Goal: Communication & Community: Answer question/provide support

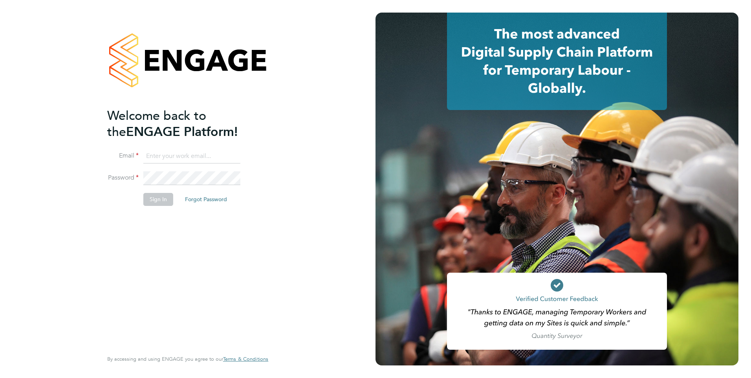
type input "[EMAIL_ADDRESS][PERSON_NAME][DOMAIN_NAME]"
click at [154, 202] on button "Sign In" at bounding box center [158, 199] width 30 height 13
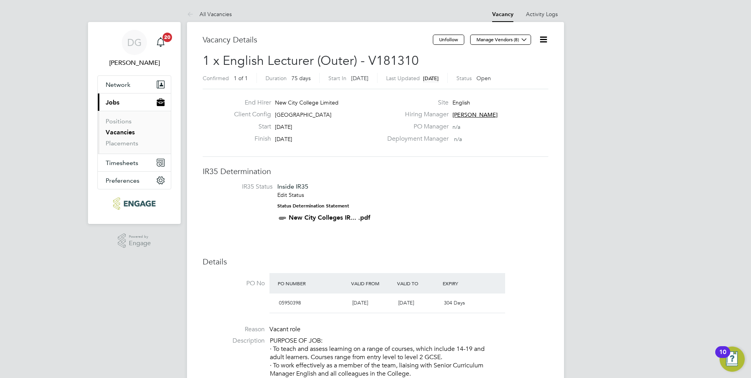
click at [543, 40] on icon at bounding box center [544, 40] width 10 height 10
click at [512, 73] on li "Update Status" at bounding box center [525, 69] width 46 height 11
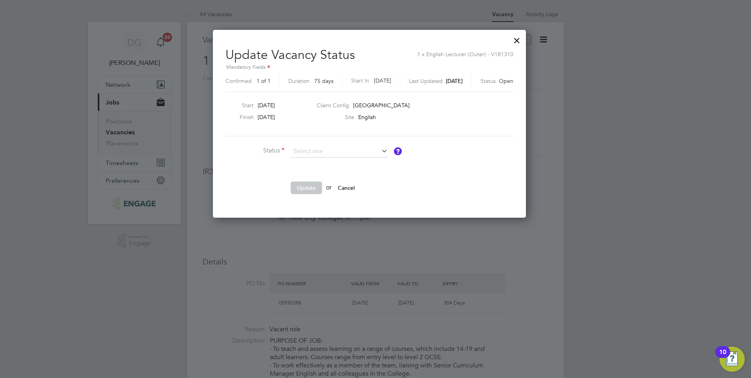
click at [524, 39] on div at bounding box center [517, 38] width 14 height 14
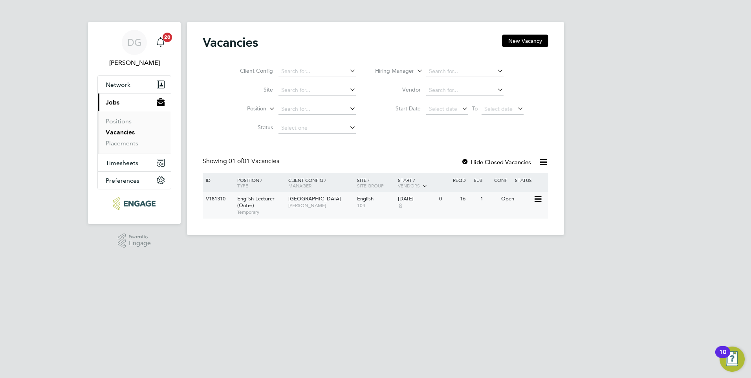
click at [321, 200] on span "Redbridge Campus" at bounding box center [314, 198] width 53 height 7
click at [296, 204] on span "Daria Gregory" at bounding box center [320, 205] width 65 height 6
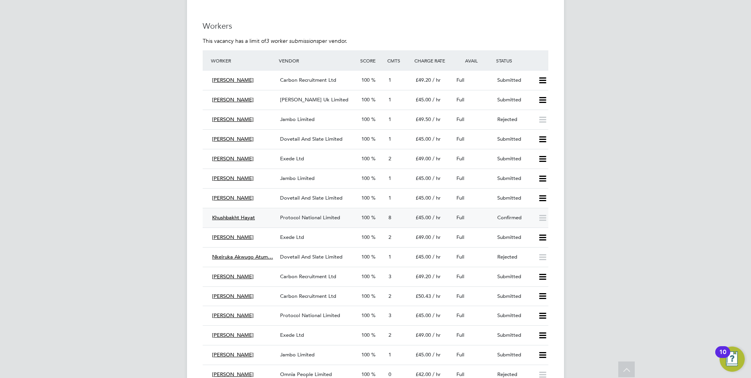
click at [246, 217] on span "Khushbakht Hayat" at bounding box center [233, 217] width 43 height 7
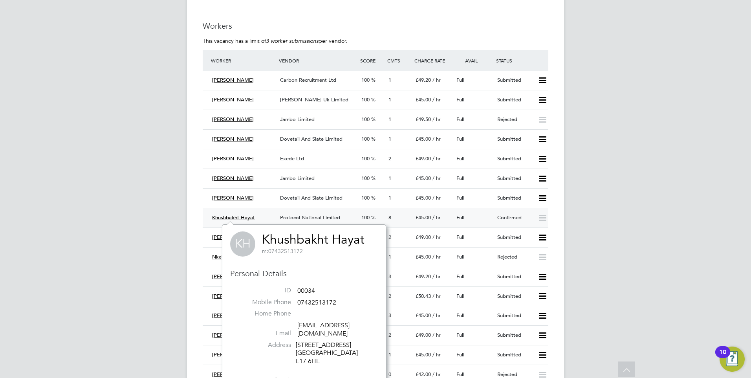
click at [419, 216] on span "£45.00" at bounding box center [423, 217] width 15 height 7
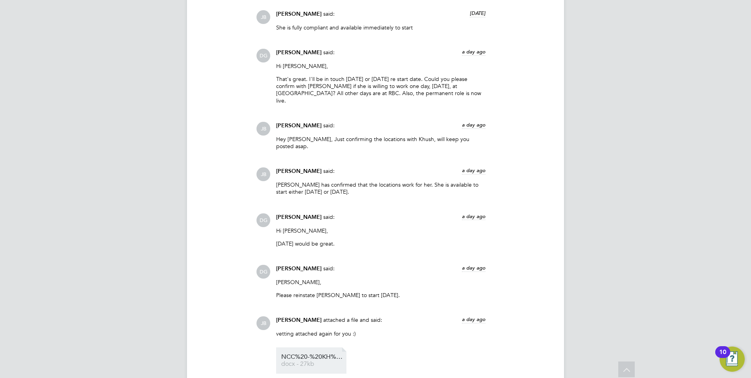
click at [308, 354] on span "NCC%20-%20KH%20vc" at bounding box center [312, 357] width 63 height 6
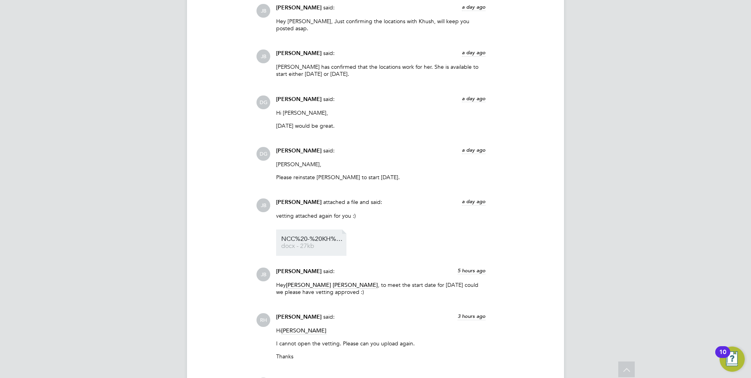
click at [317, 236] on span "NCC%20-%20KH%20vc" at bounding box center [312, 239] width 63 height 6
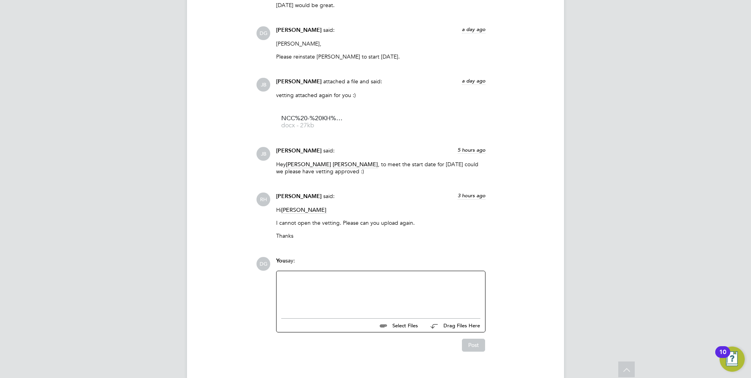
click at [359, 276] on div at bounding box center [380, 293] width 199 height 34
click at [471, 332] on div "Post" at bounding box center [380, 341] width 217 height 19
click at [473, 339] on button "Post" at bounding box center [473, 345] width 23 height 13
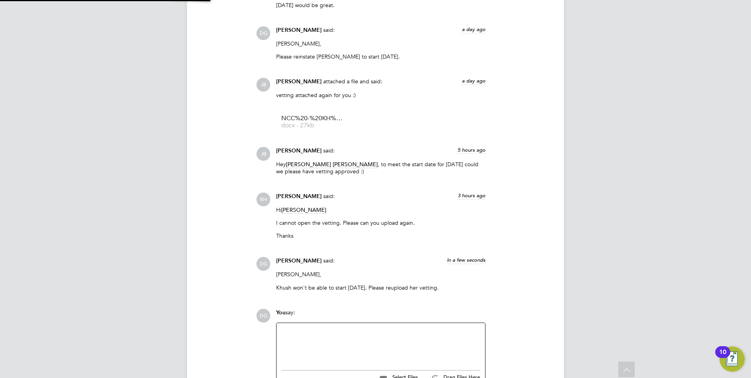
scroll to position [1548, 0]
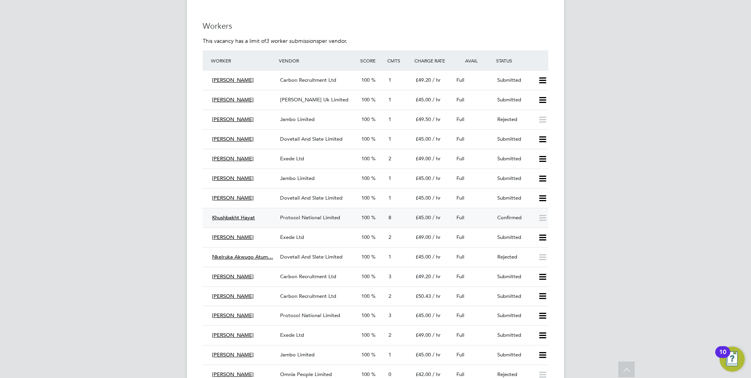
click at [238, 209] on div "Khushbakht Hayat Protocol National Limited 100 8 £45.00 / hr Full Confirmed" at bounding box center [376, 218] width 346 height 20
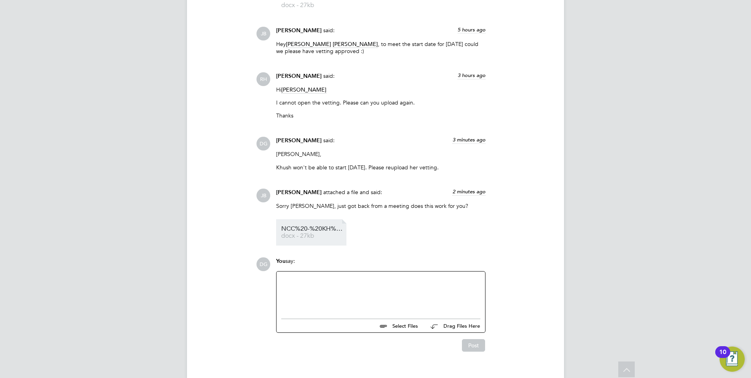
click at [315, 226] on span "NCC%20-%20KH%20vc" at bounding box center [312, 229] width 63 height 6
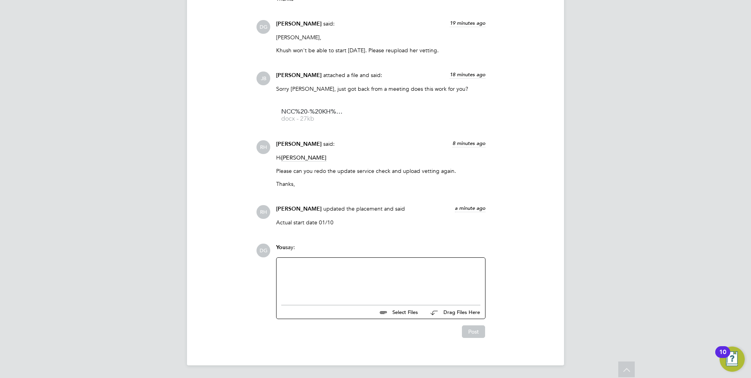
scroll to position [795, 0]
click at [411, 271] on div at bounding box center [380, 280] width 199 height 34
click at [391, 293] on div at bounding box center [380, 280] width 199 height 34
click at [474, 330] on button "Post" at bounding box center [473, 331] width 23 height 13
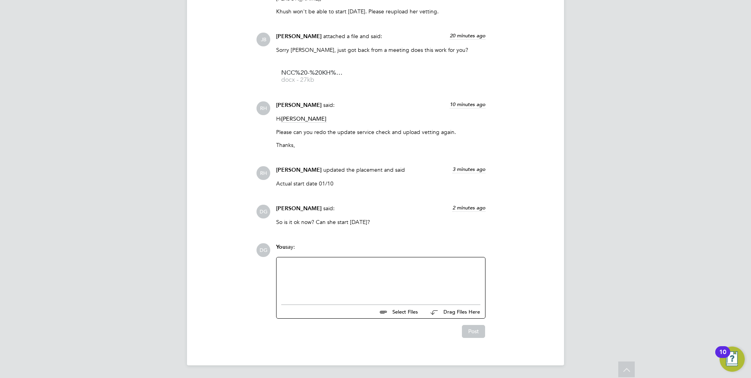
click at [316, 279] on div at bounding box center [380, 279] width 199 height 34
click at [476, 328] on button "Post" at bounding box center [473, 331] width 23 height 13
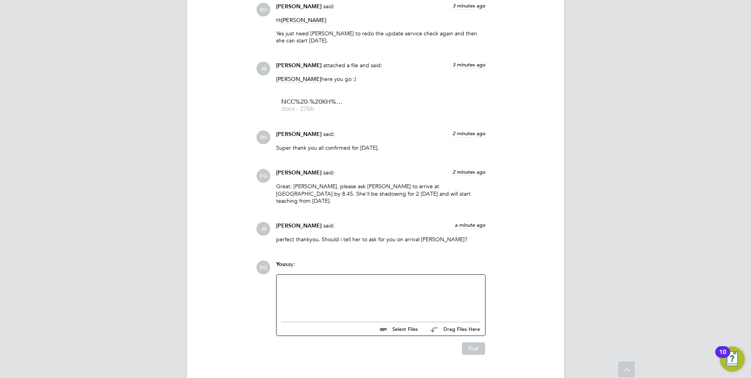
scroll to position [1085, 0]
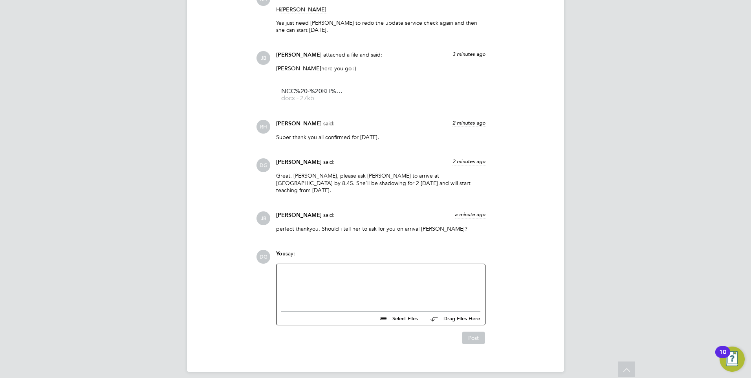
click at [419, 278] on div at bounding box center [380, 286] width 199 height 34
click at [476, 332] on button "Post" at bounding box center [473, 338] width 23 height 13
